Goal: Task Accomplishment & Management: Complete application form

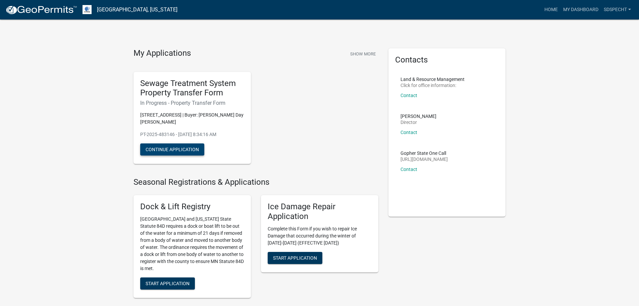
click at [170, 148] on button "Continue Application" at bounding box center [172, 149] width 64 height 12
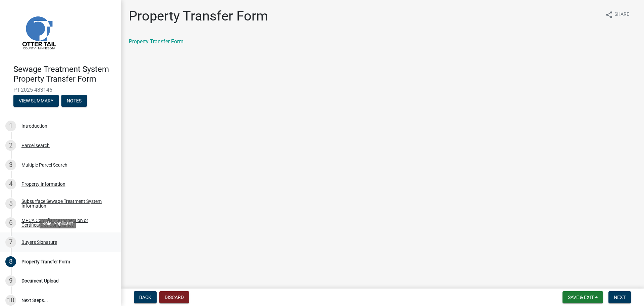
click at [47, 240] on div "Buyers Signature" at bounding box center [39, 241] width 36 height 5
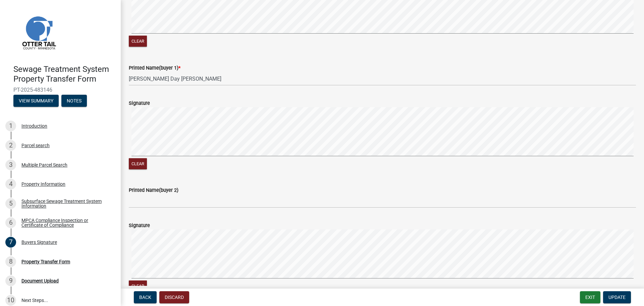
scroll to position [134, 0]
click at [41, 262] on div "Property Transfer Form" at bounding box center [45, 261] width 49 height 5
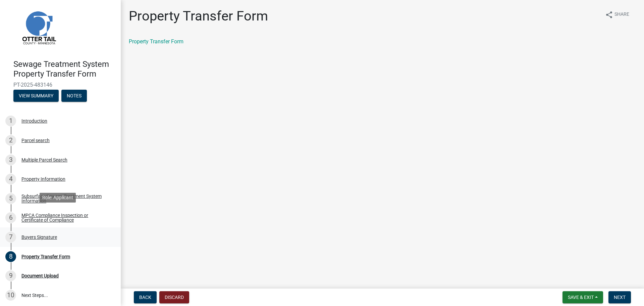
scroll to position [7, 0]
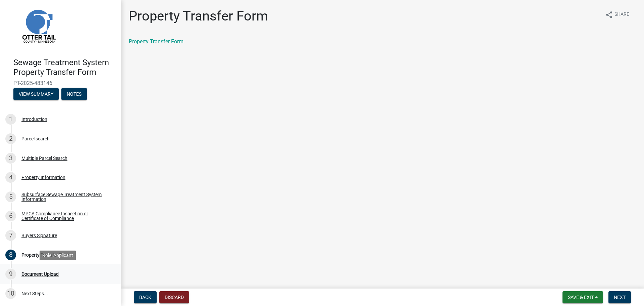
click at [49, 277] on div "9 Document Upload" at bounding box center [57, 273] width 105 height 11
click at [51, 271] on div "Document Upload" at bounding box center [39, 273] width 37 height 5
click at [37, 259] on div "8 Property Transfer Form" at bounding box center [57, 254] width 105 height 11
click at [38, 237] on div "Buyers Signature" at bounding box center [39, 235] width 36 height 5
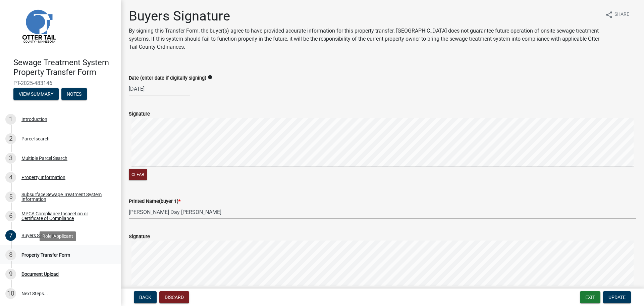
click at [40, 257] on div "Property Transfer Form" at bounding box center [45, 254] width 49 height 5
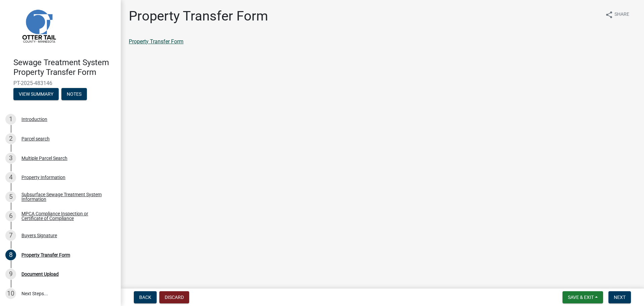
click at [162, 38] on link "Property Transfer Form" at bounding box center [156, 41] width 55 height 6
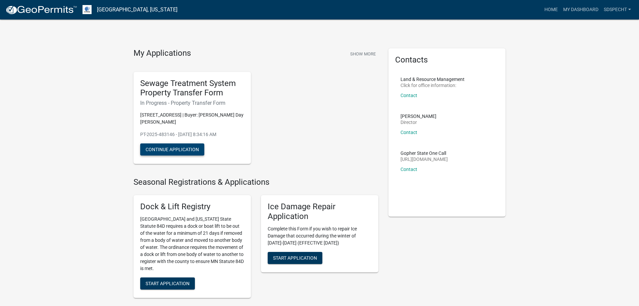
click at [193, 150] on button "Continue Application" at bounding box center [172, 149] width 64 height 12
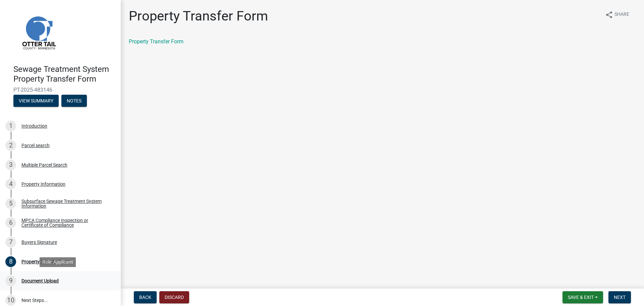
click at [43, 281] on div "Document Upload" at bounding box center [39, 280] width 37 height 5
click at [625, 296] on span "Next" at bounding box center [620, 296] width 12 height 5
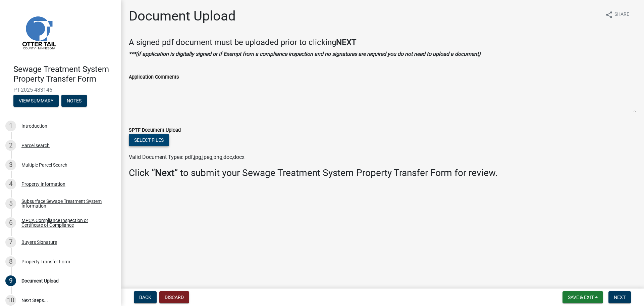
click at [148, 142] on button "Select files" at bounding box center [149, 140] width 40 height 12
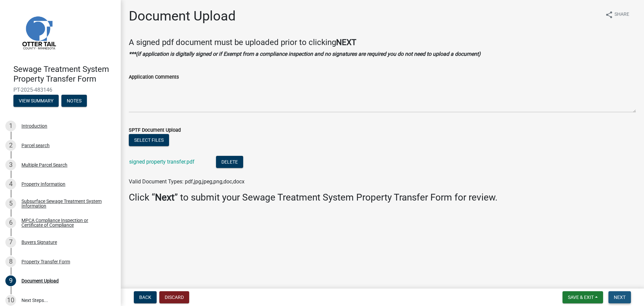
click at [628, 295] on button "Next" at bounding box center [619, 297] width 22 height 12
